Goal: Task Accomplishment & Management: Use online tool/utility

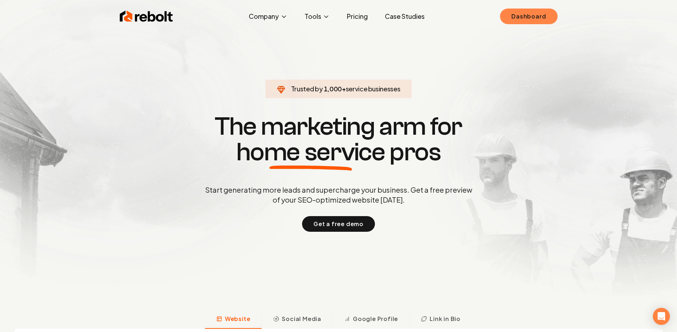
click at [523, 17] on link "Dashboard" at bounding box center [528, 17] width 57 height 16
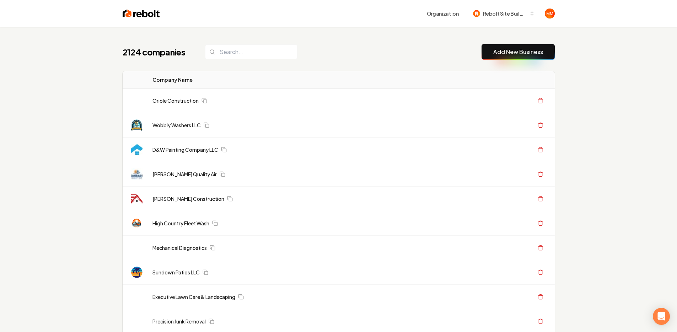
click at [307, 49] on div "2124 companies Add New Business" at bounding box center [339, 52] width 432 height 16
drag, startPoint x: 331, startPoint y: 49, endPoint x: 311, endPoint y: 52, distance: 19.7
click at [310, 53] on div "2124 companies Add New Business" at bounding box center [339, 52] width 432 height 16
click at [311, 52] on div "2124 companies Add New Business" at bounding box center [339, 52] width 432 height 16
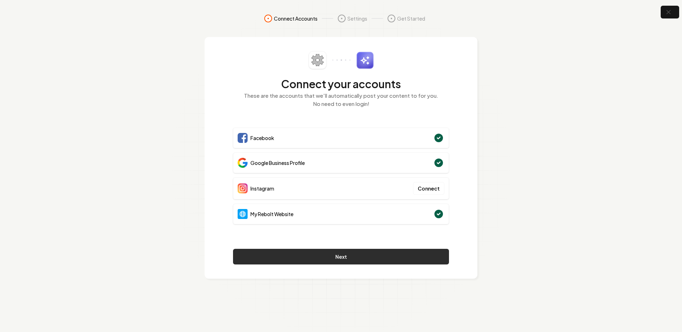
click at [339, 251] on button "Next" at bounding box center [341, 257] width 216 height 16
click at [391, 250] on button "Next" at bounding box center [341, 257] width 216 height 16
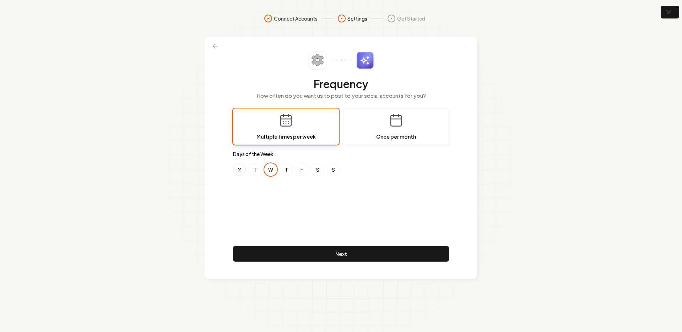
click at [241, 172] on button "M" at bounding box center [239, 169] width 13 height 13
click at [305, 171] on button "F" at bounding box center [301, 169] width 13 height 13
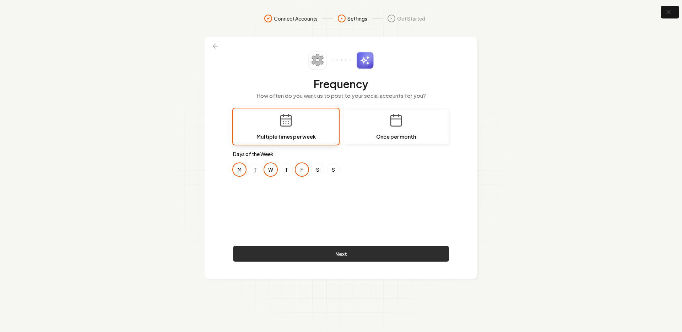
click at [324, 254] on button "Next" at bounding box center [341, 254] width 216 height 16
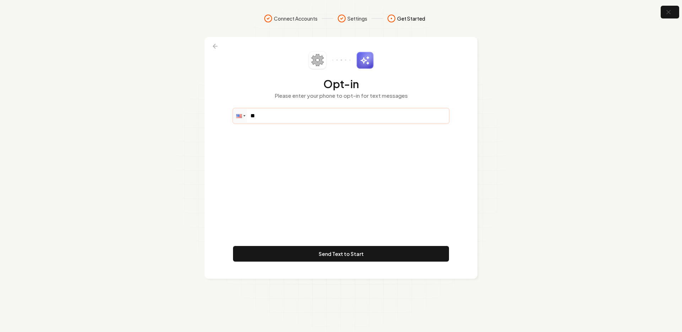
click at [273, 119] on input "**" at bounding box center [340, 116] width 215 height 14
paste input "**********"
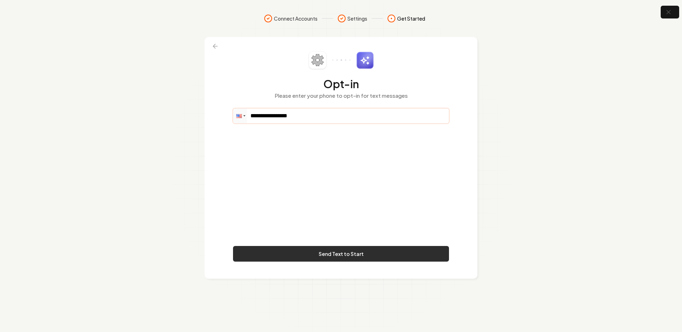
type input "**********"
click at [376, 252] on button "Send Text to Start" at bounding box center [341, 254] width 216 height 16
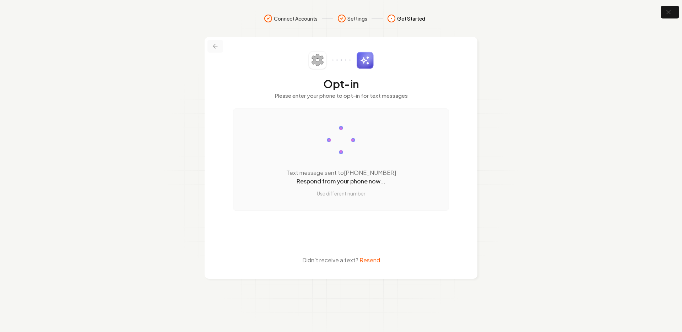
click at [213, 47] on icon at bounding box center [215, 46] width 7 height 7
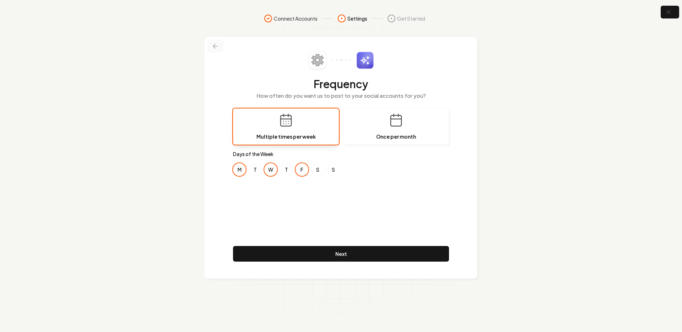
click at [217, 50] on button at bounding box center [215, 46] width 16 height 13
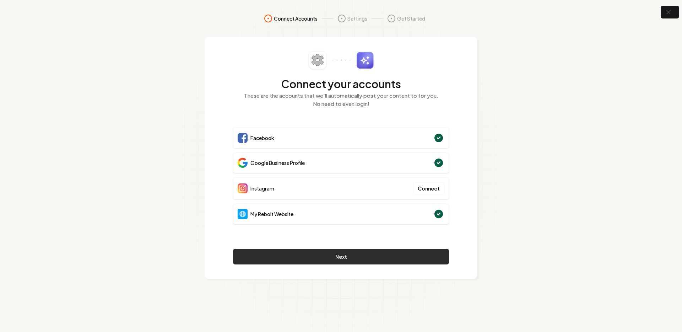
click at [325, 262] on button "Next" at bounding box center [341, 257] width 216 height 16
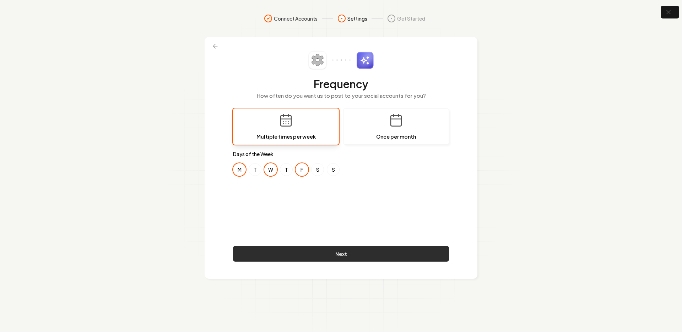
click at [328, 258] on button "Next" at bounding box center [341, 254] width 216 height 16
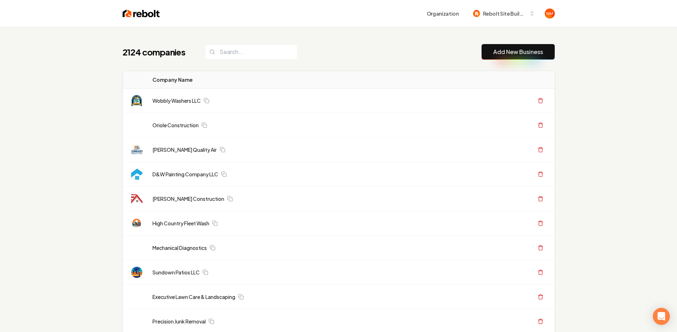
click at [303, 26] on div "Organization Rebolt Site Builder" at bounding box center [338, 13] width 455 height 27
click at [259, 49] on input "search" at bounding box center [251, 51] width 92 height 15
click at [258, 50] on input "search" at bounding box center [251, 51] width 92 height 15
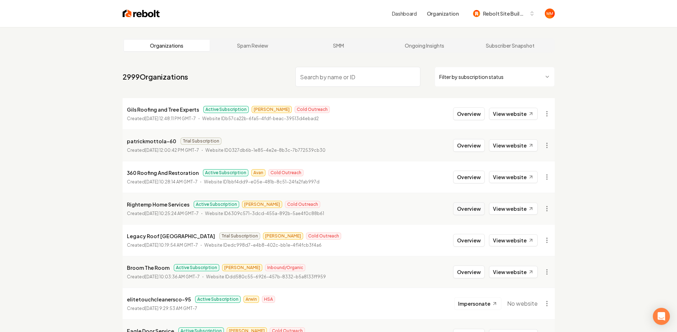
click at [482, 210] on button "Overview" at bounding box center [469, 208] width 32 height 13
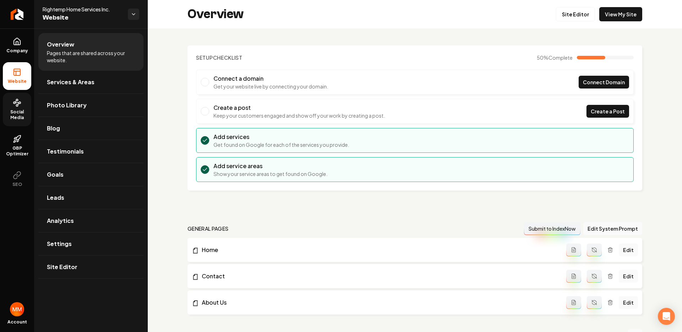
click at [14, 107] on icon at bounding box center [17, 102] width 9 height 9
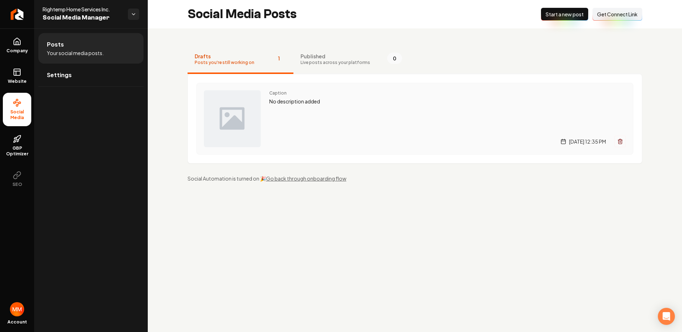
click at [334, 96] on span "Caption" at bounding box center [447, 93] width 357 height 6
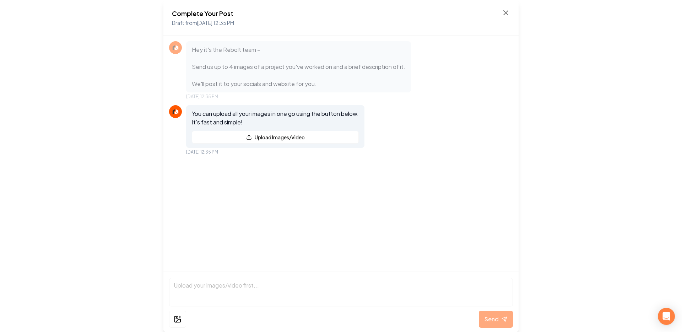
click at [508, 17] on div "Complete Your Post Draft from Aug 22, 2025 12:35 PM" at bounding box center [341, 18] width 338 height 18
click at [506, 13] on icon at bounding box center [505, 13] width 9 height 9
